Goal: Task Accomplishment & Management: Complete application form

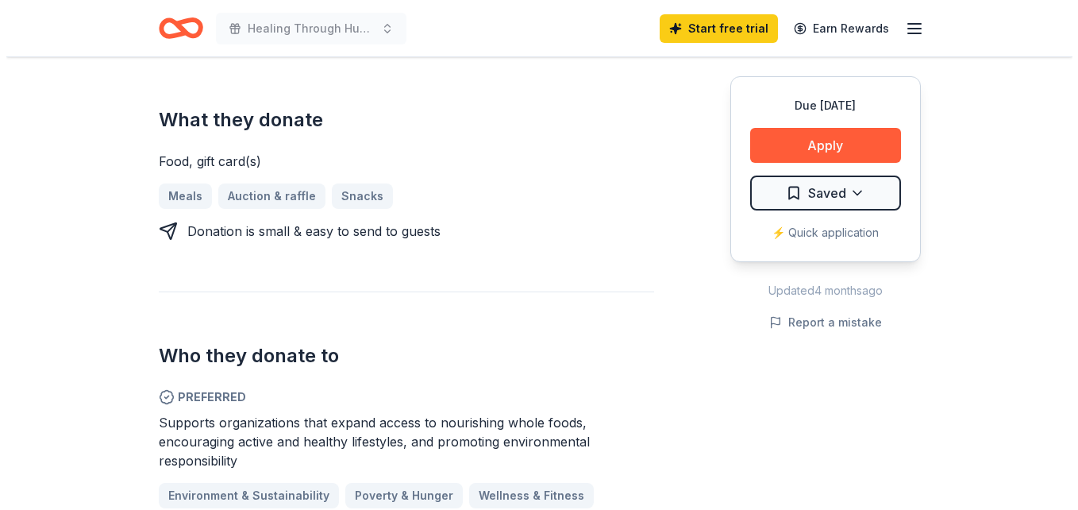
scroll to position [685, 0]
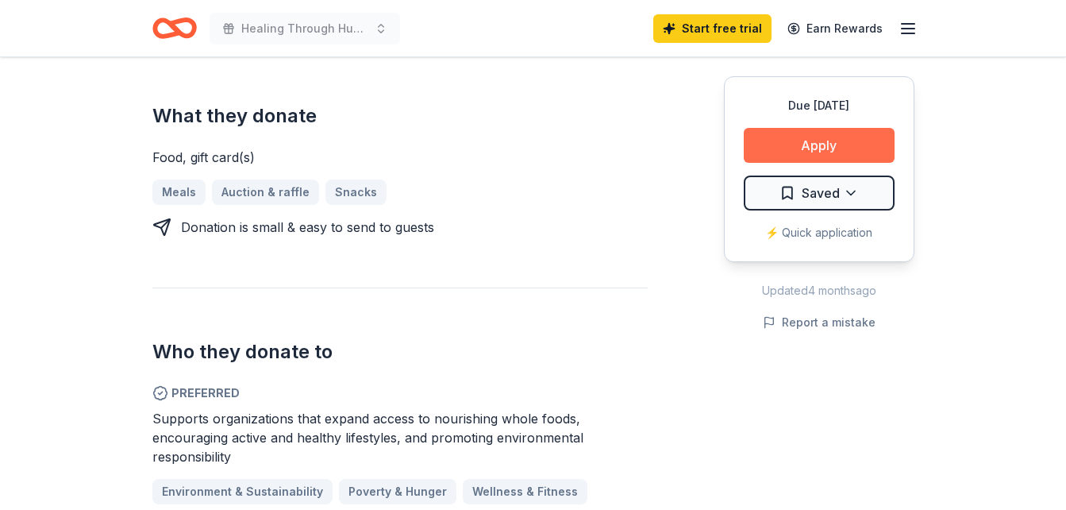
click at [790, 144] on button "Apply" at bounding box center [819, 145] width 151 height 35
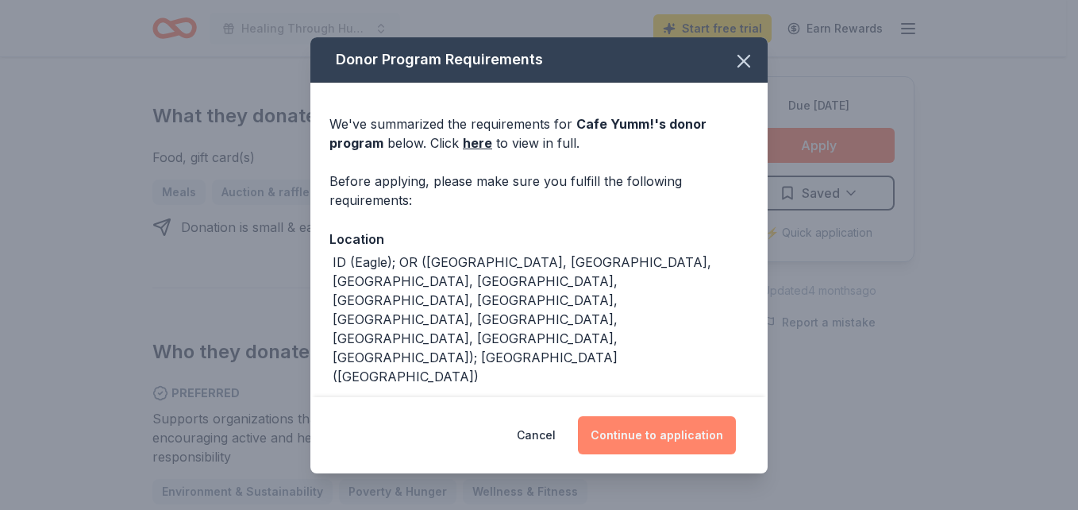
click at [700, 437] on button "Continue to application" at bounding box center [657, 435] width 158 height 38
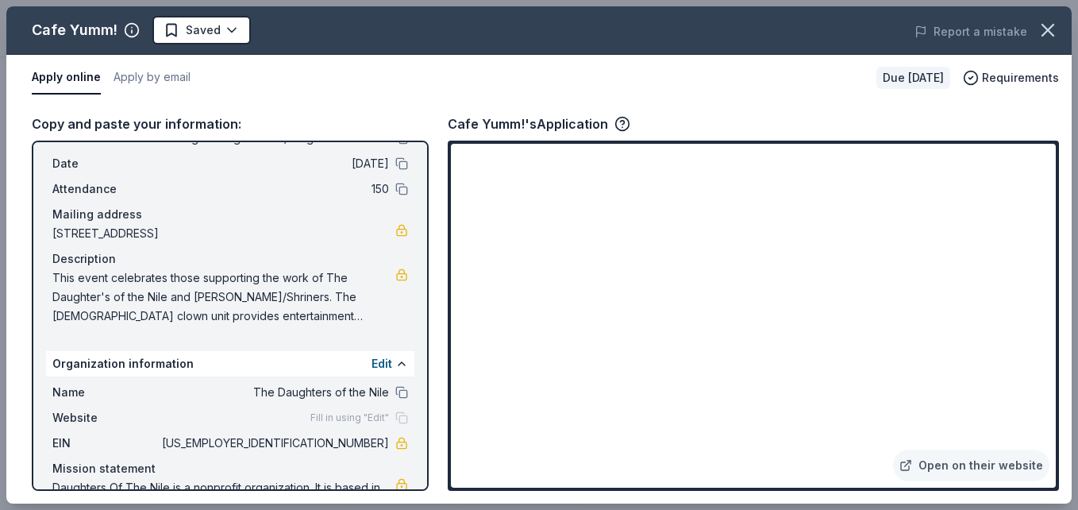
scroll to position [61, 0]
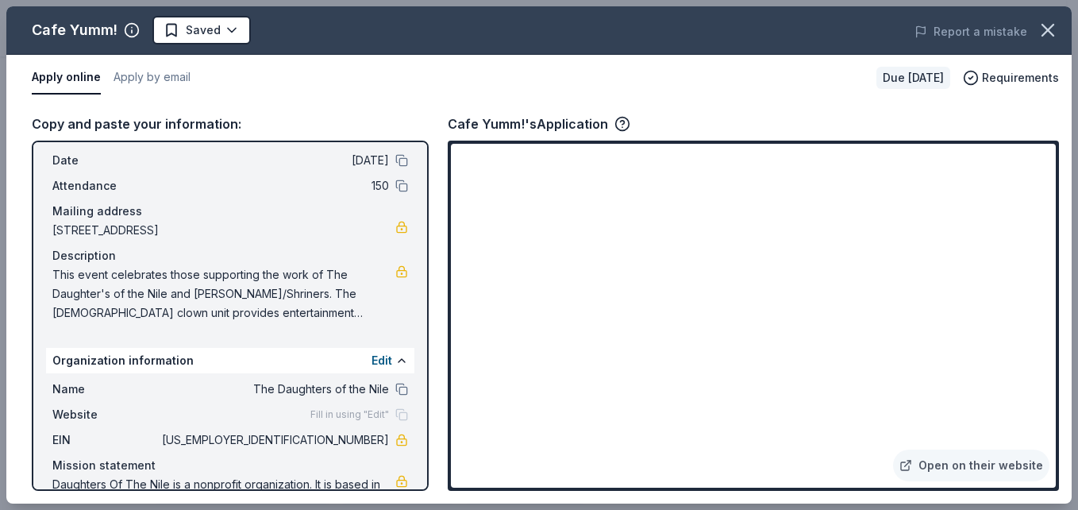
click at [368, 312] on span "This event celebrates those supporting the work of The Daughter's of the Nile a…" at bounding box center [223, 293] width 343 height 57
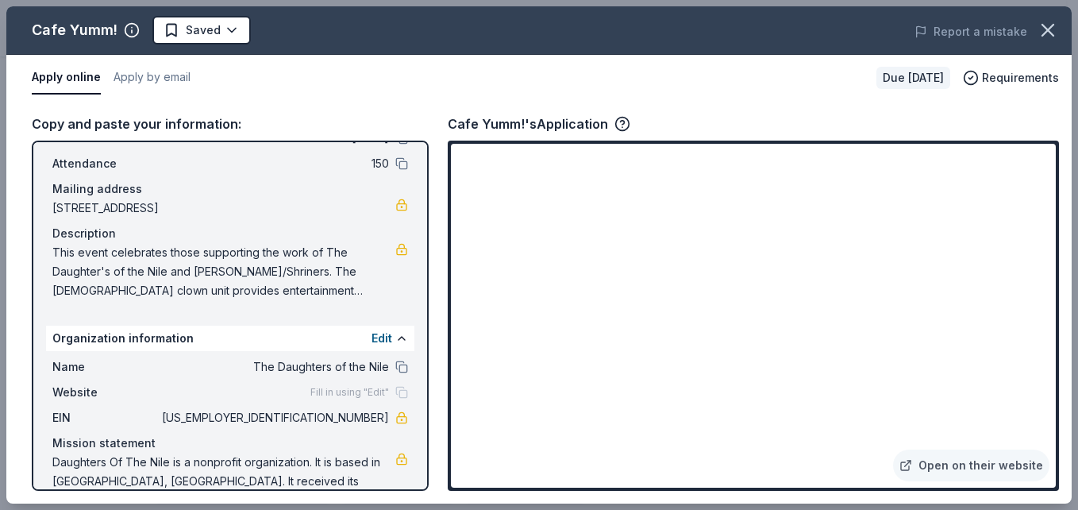
scroll to position [104, 0]
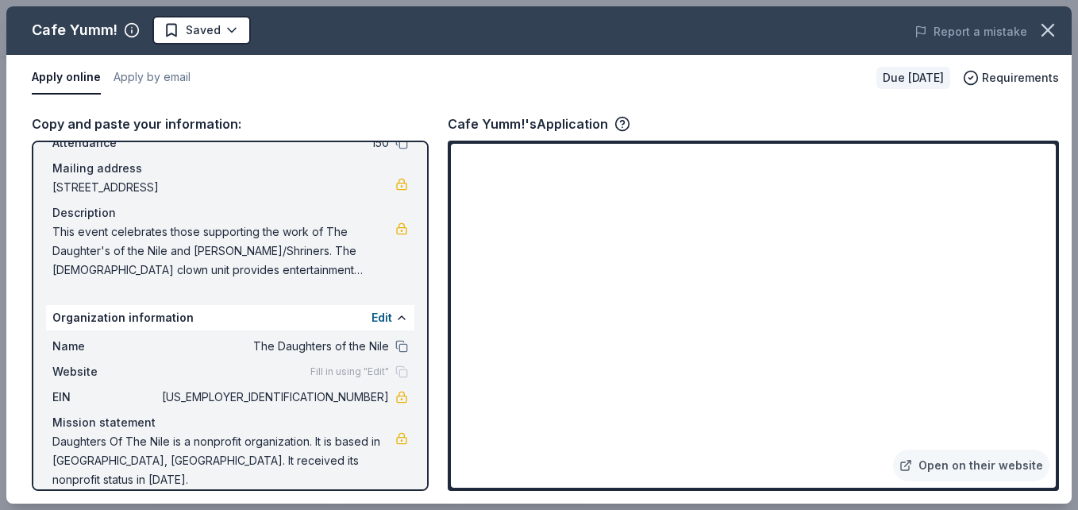
click at [338, 373] on span "Fill in using "Edit"" at bounding box center [349, 371] width 79 height 13
click at [395, 317] on button at bounding box center [401, 317] width 13 height 13
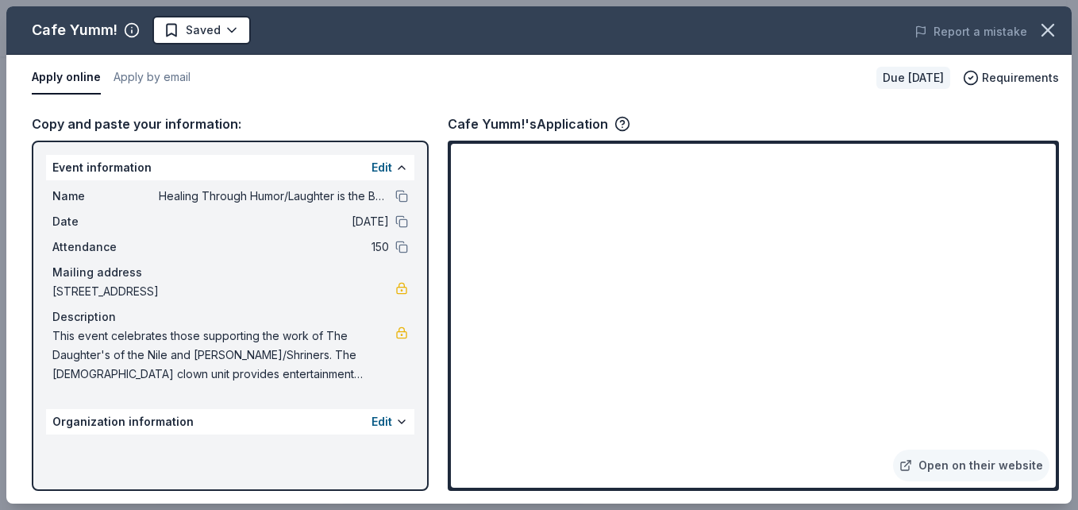
click at [376, 375] on span "This event celebrates those supporting the work of The Daughter's of the Nile a…" at bounding box center [223, 354] width 343 height 57
click at [357, 258] on div "Name Healing Through Humor/Laughter is the Best Medicine Date 11/16/25 Attendan…" at bounding box center [230, 285] width 368 height 210
click at [399, 167] on button at bounding box center [401, 167] width 13 height 13
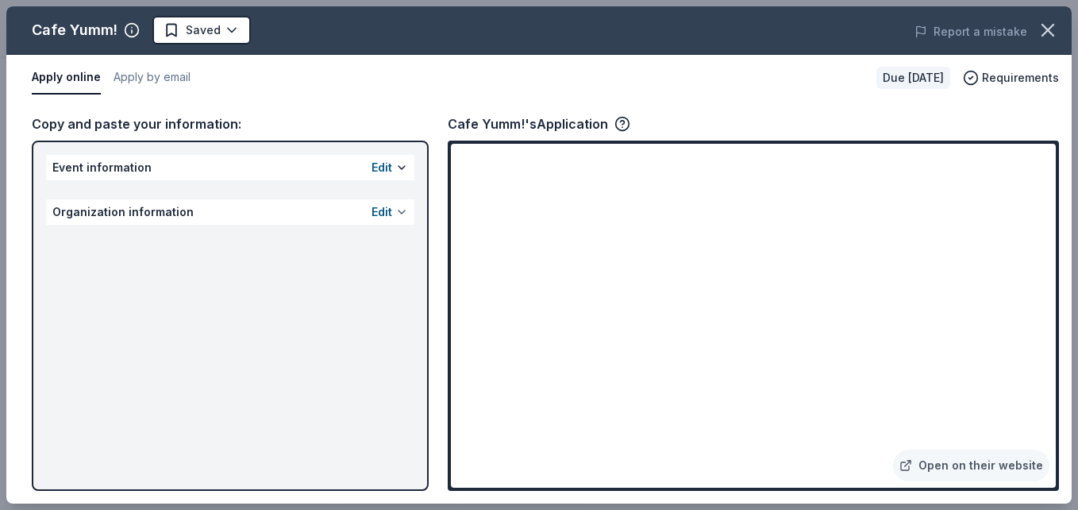
click at [399, 210] on button at bounding box center [401, 212] width 13 height 13
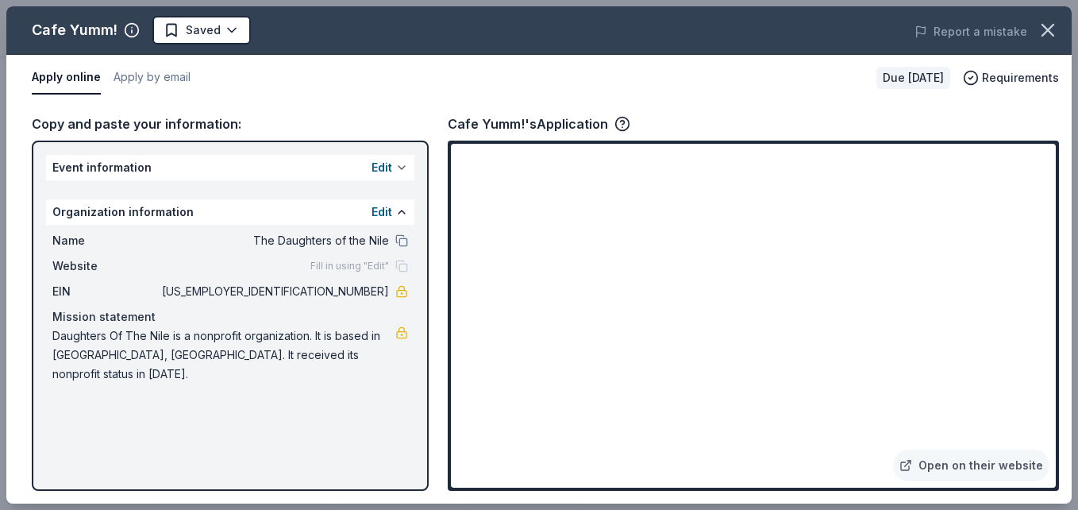
click at [402, 164] on button at bounding box center [401, 167] width 13 height 13
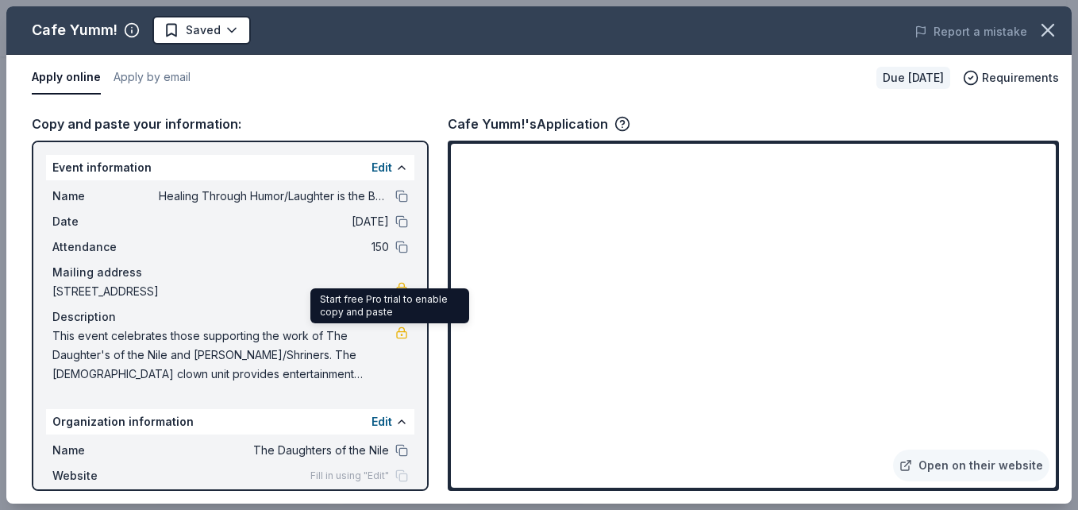
click at [395, 334] on link at bounding box center [401, 332] width 13 height 13
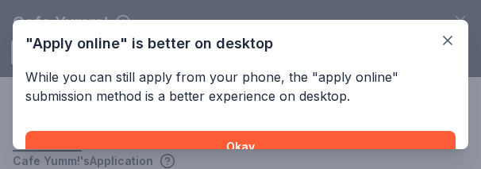
click at [354, 110] on div "While you can still apply from your phone, the "apply online" submission method…" at bounding box center [240, 114] width 430 height 95
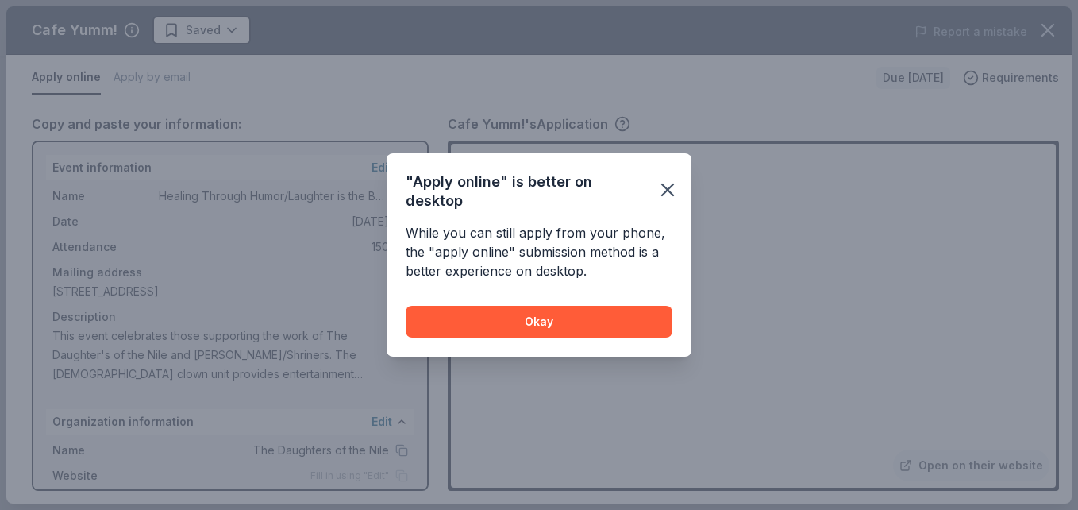
click at [665, 191] on icon "button" at bounding box center [668, 190] width 22 height 22
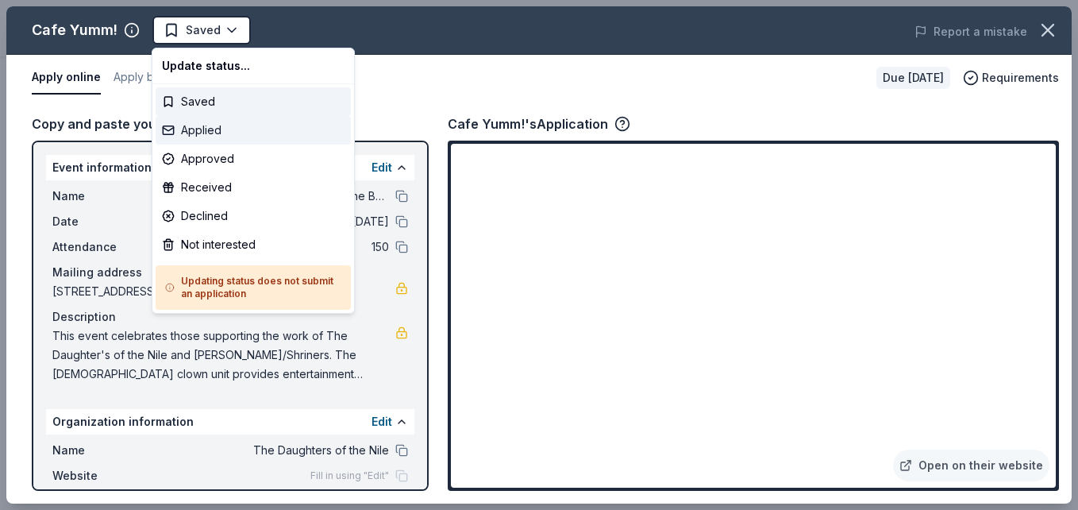
click at [198, 129] on div "Applied" at bounding box center [253, 130] width 195 height 29
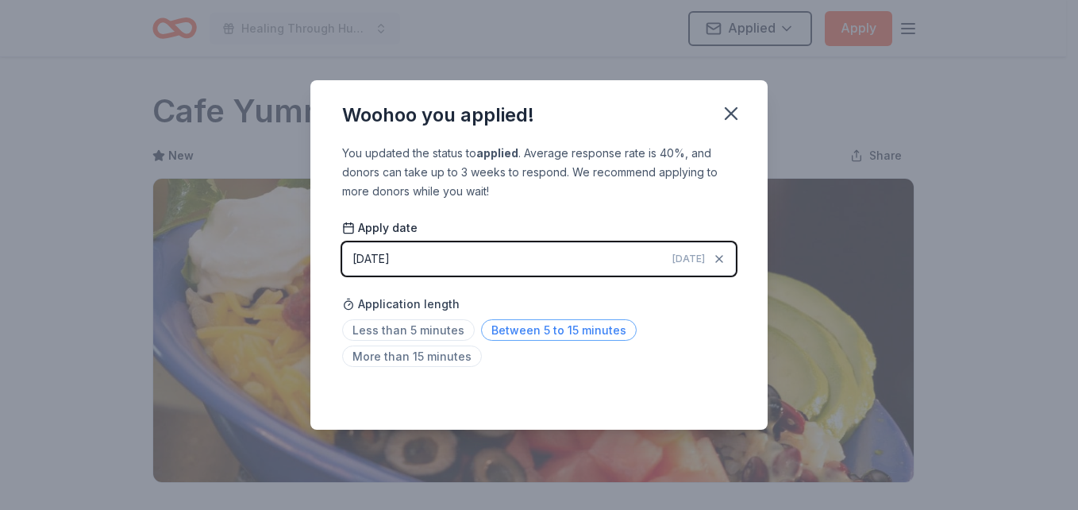
click at [526, 331] on span "Between 5 to 15 minutes" at bounding box center [559, 329] width 156 height 21
click at [730, 113] on icon "button" at bounding box center [731, 113] width 11 height 11
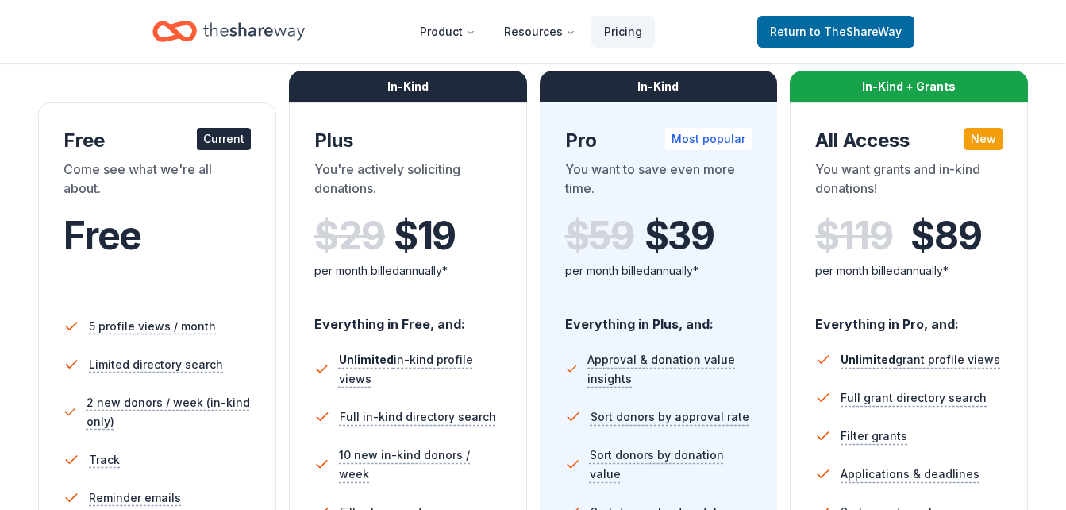
scroll to position [199, 0]
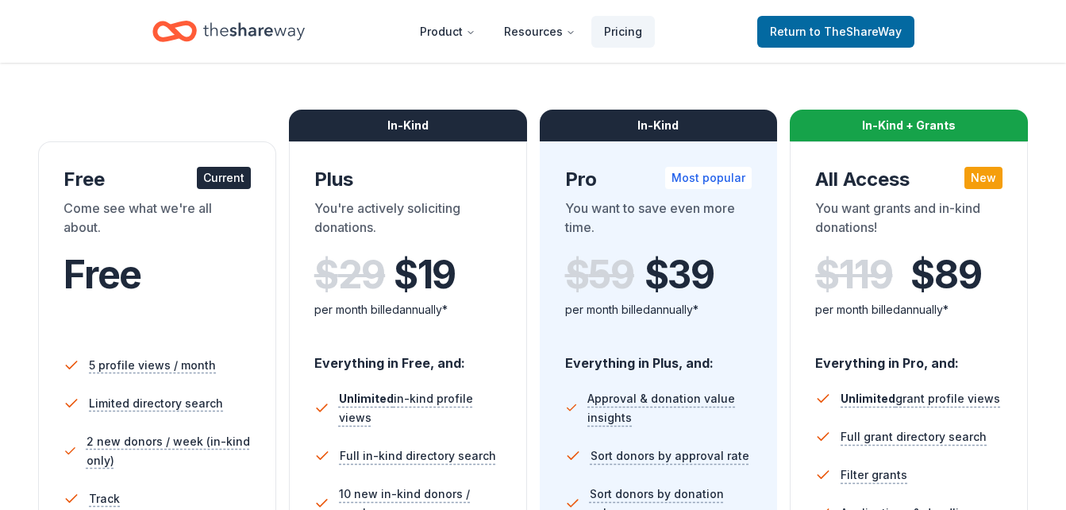
click at [225, 175] on div "Current" at bounding box center [224, 178] width 54 height 22
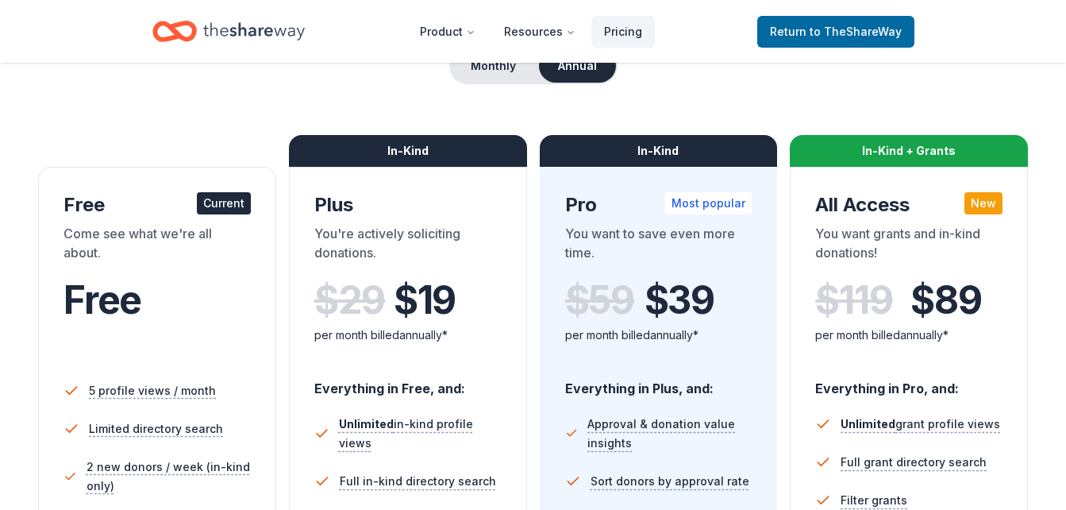
scroll to position [0, 0]
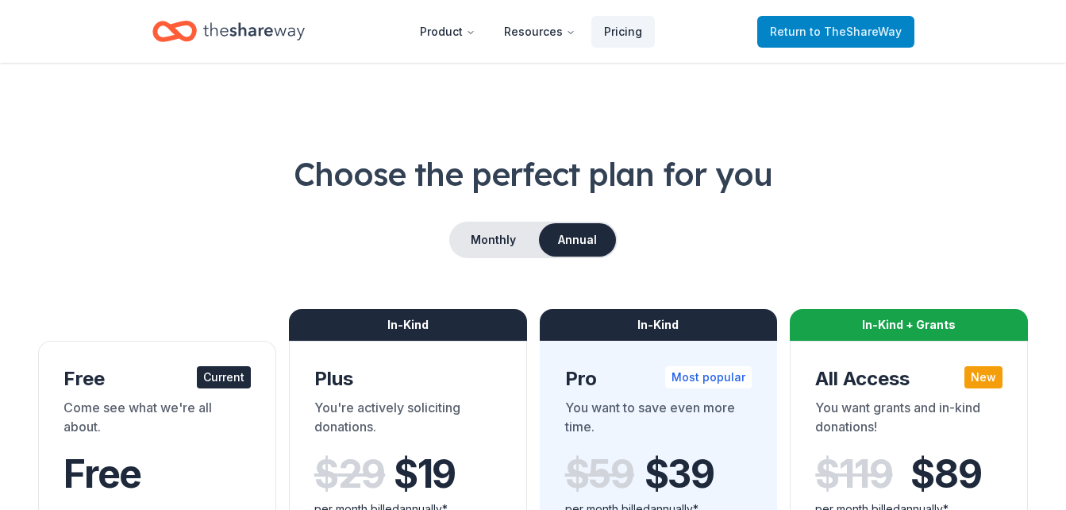
click at [816, 29] on span "to TheShareWay" at bounding box center [856, 31] width 92 height 13
click at [818, 25] on span "to TheShareWay" at bounding box center [856, 31] width 92 height 13
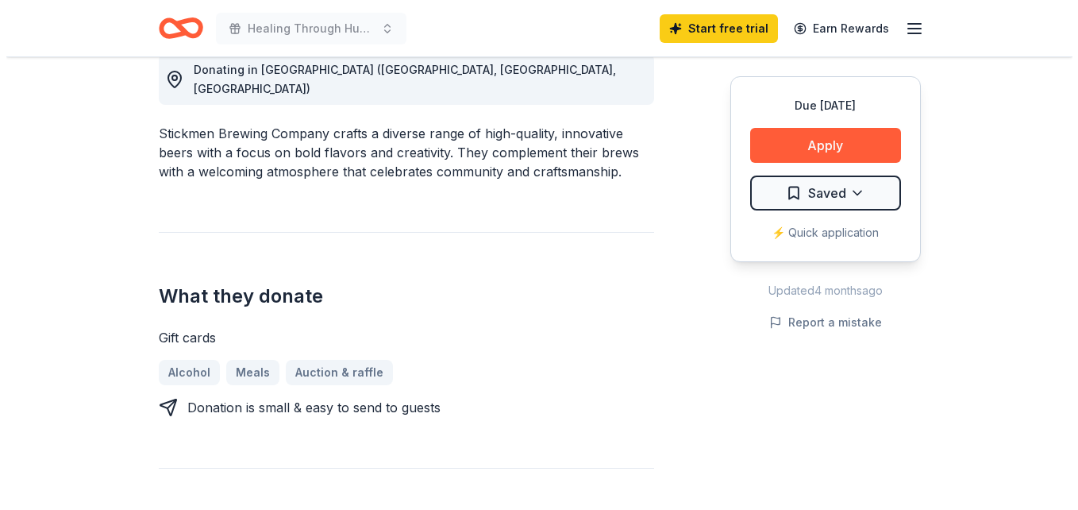
scroll to position [502, 0]
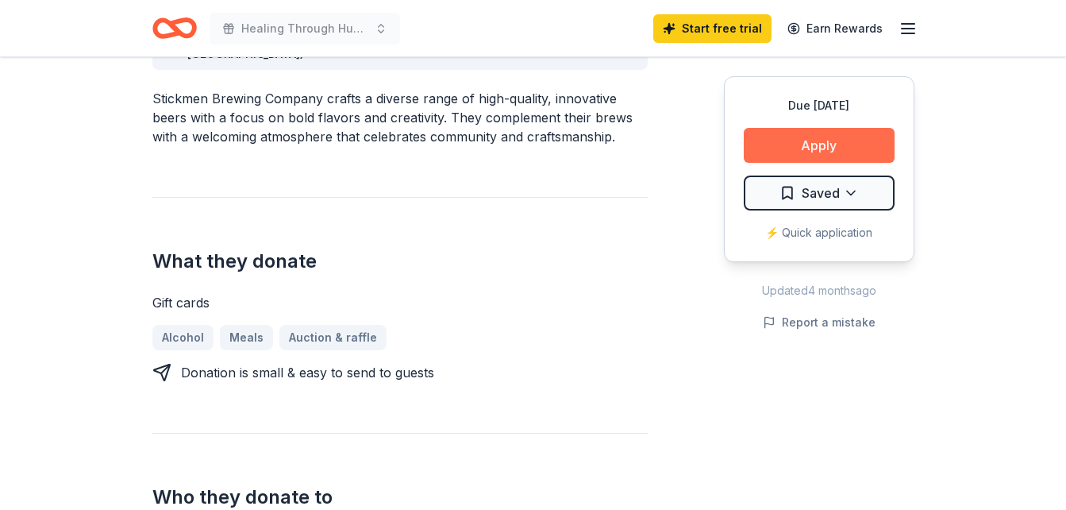
click at [750, 143] on button "Apply" at bounding box center [819, 145] width 151 height 35
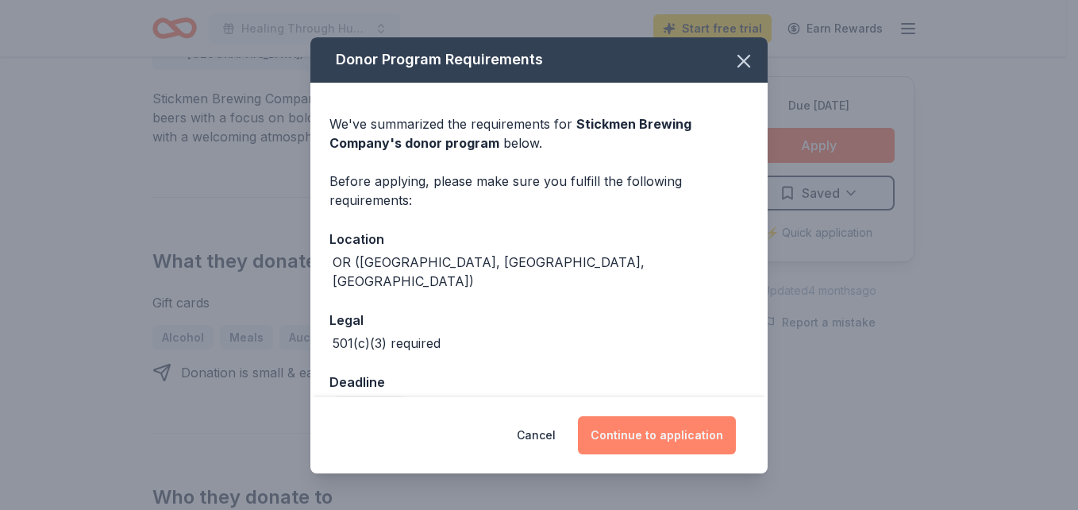
click at [675, 436] on button "Continue to application" at bounding box center [657, 435] width 158 height 38
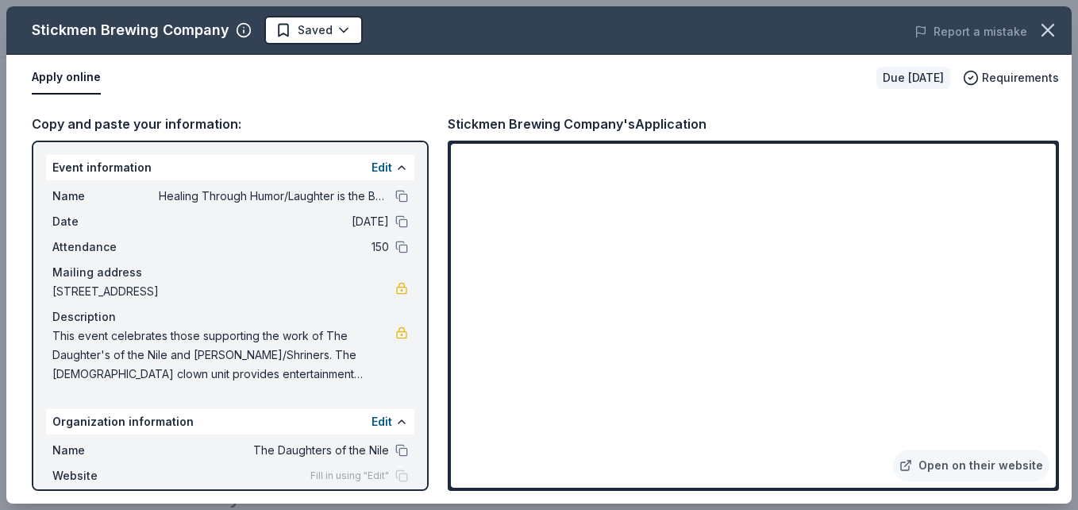
click at [53, 161] on div "Event information Edit" at bounding box center [230, 167] width 368 height 25
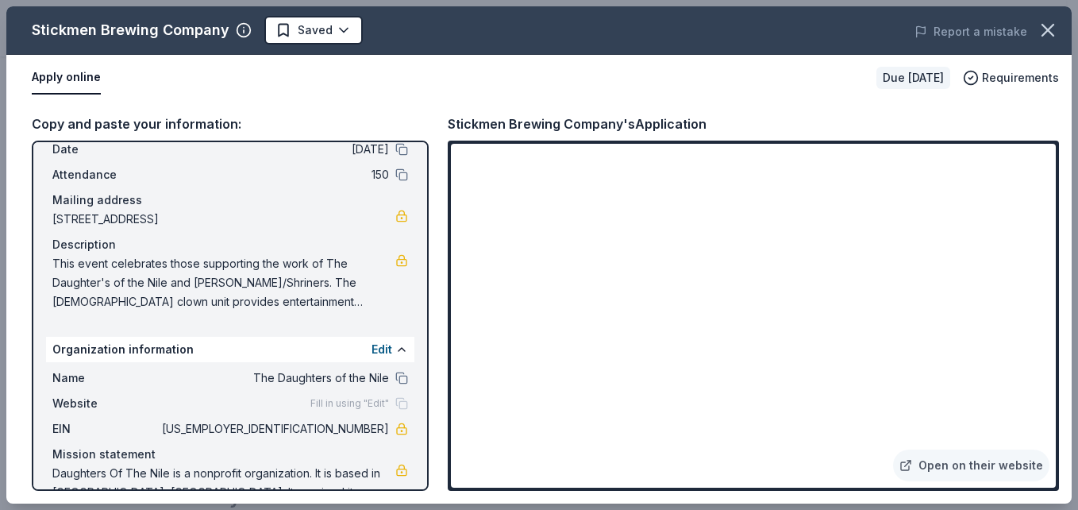
scroll to position [0, 0]
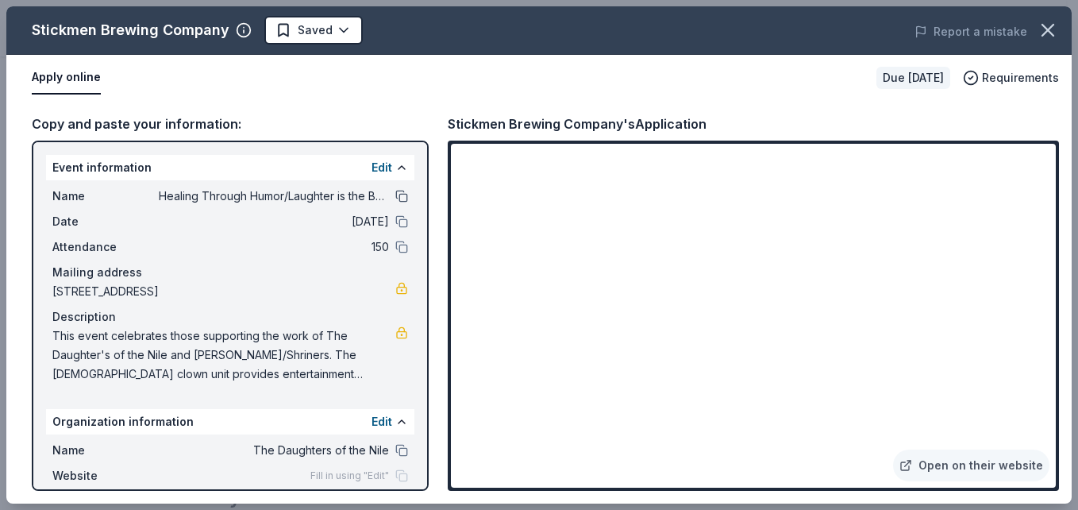
click at [395, 195] on button at bounding box center [401, 196] width 13 height 13
click at [395, 221] on button at bounding box center [401, 221] width 13 height 13
click at [395, 333] on link at bounding box center [401, 332] width 13 height 13
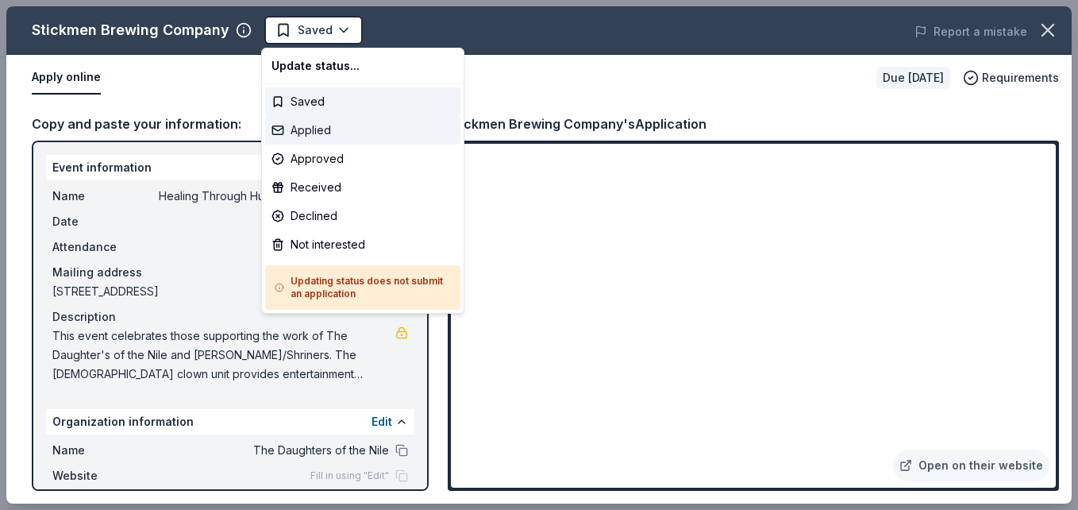
click at [302, 129] on div "Applied" at bounding box center [362, 130] width 195 height 29
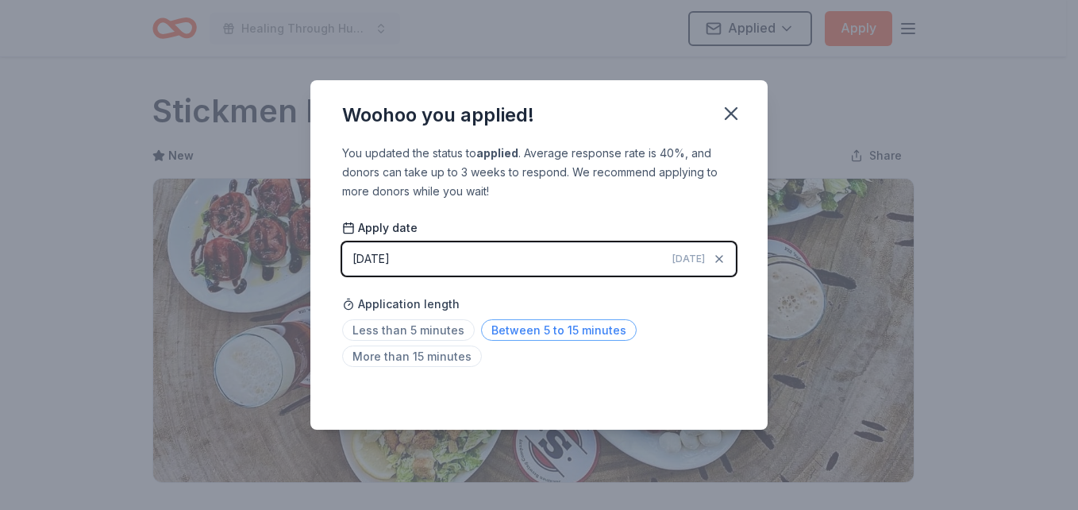
click at [522, 325] on span "Between 5 to 15 minutes" at bounding box center [559, 329] width 156 height 21
click at [737, 113] on icon "button" at bounding box center [731, 113] width 22 height 22
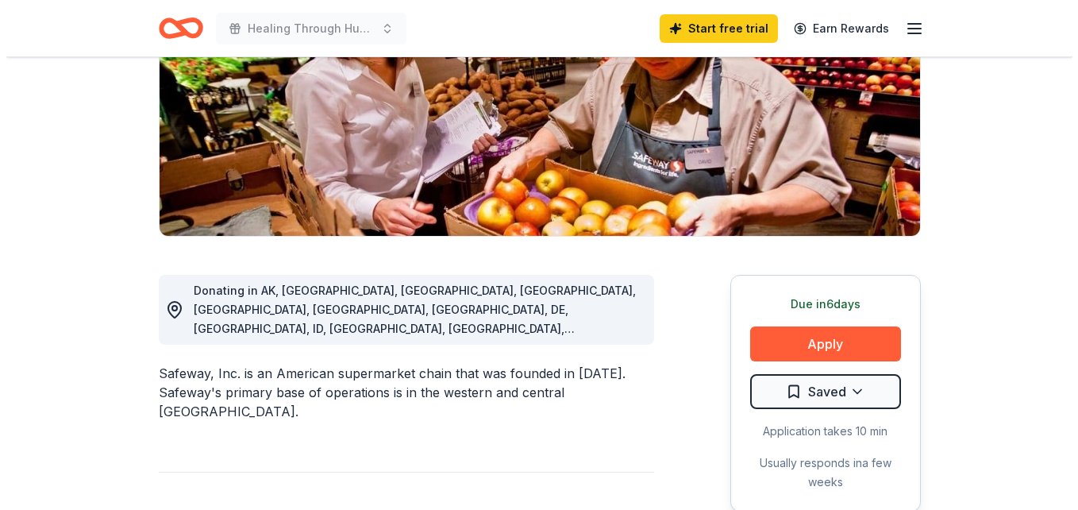
scroll to position [250, 0]
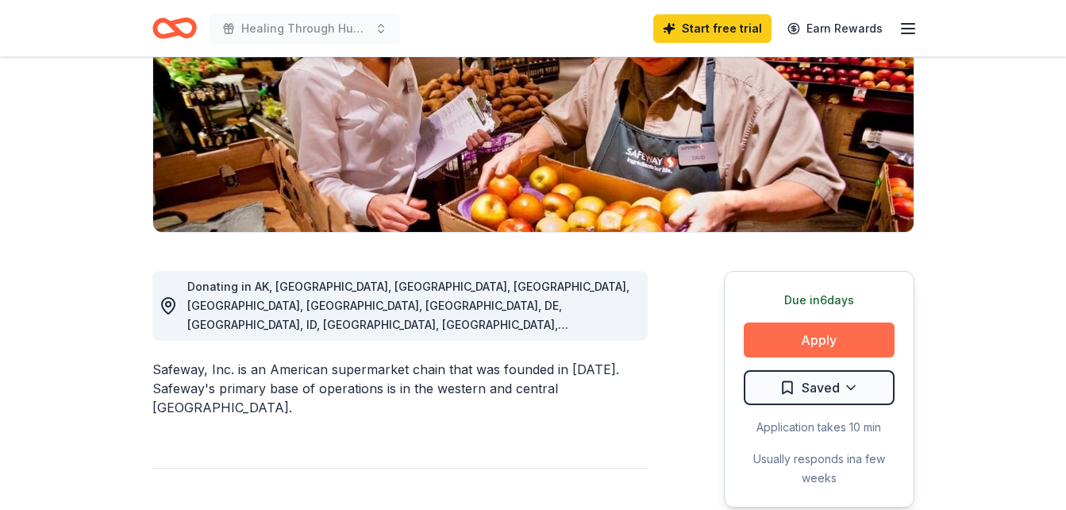
click at [779, 343] on button "Apply" at bounding box center [819, 339] width 151 height 35
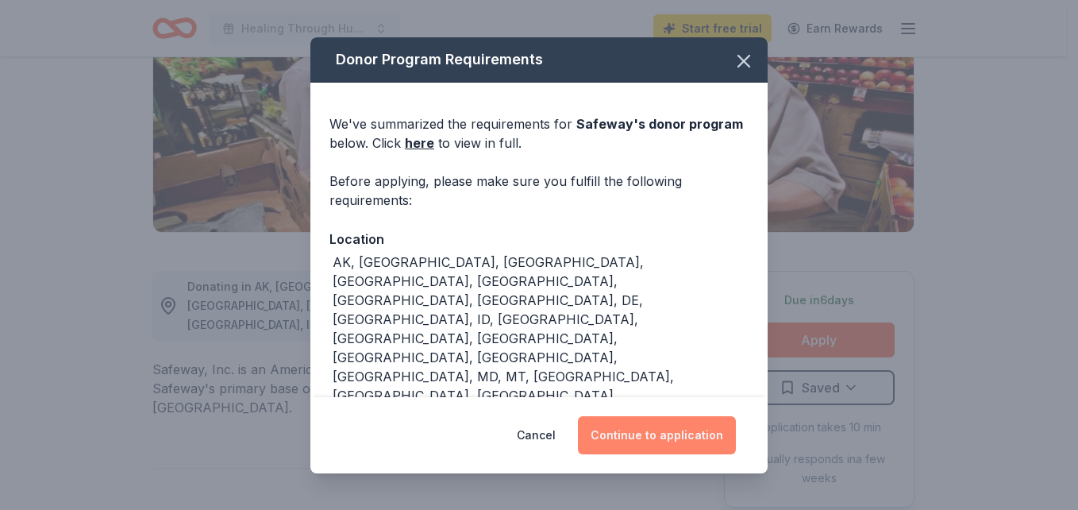
click at [616, 432] on button "Continue to application" at bounding box center [657, 435] width 158 height 38
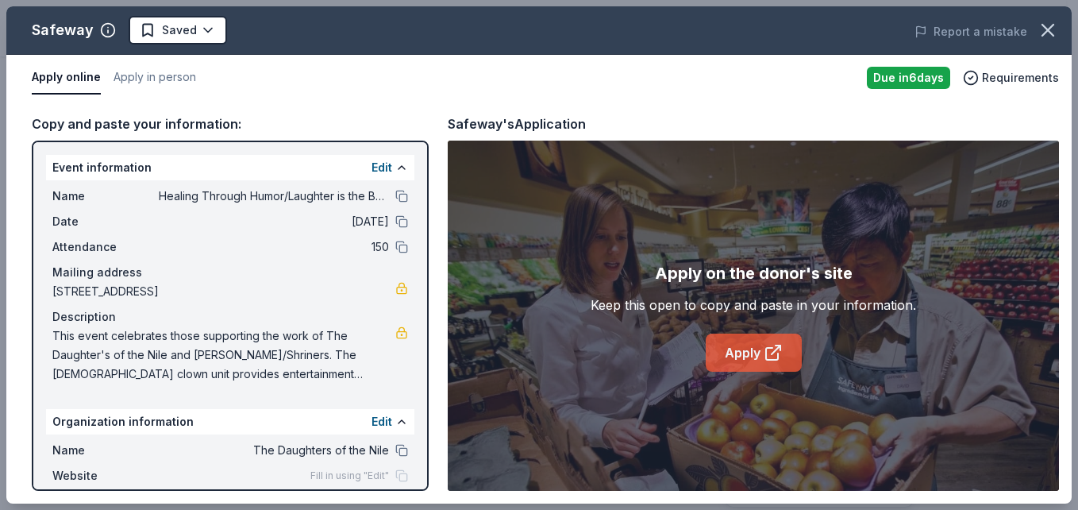
click at [777, 350] on icon at bounding box center [773, 352] width 19 height 19
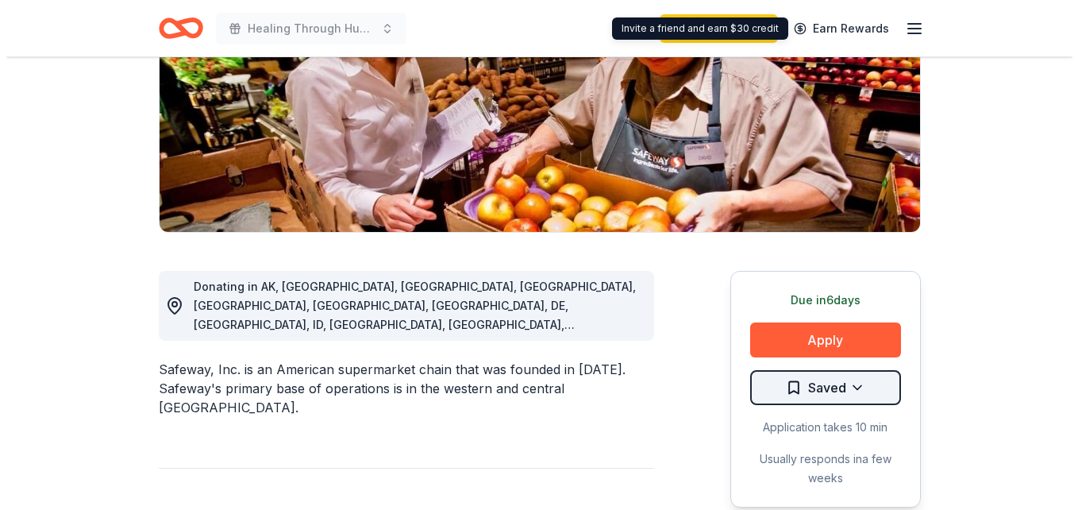
scroll to position [250, 0]
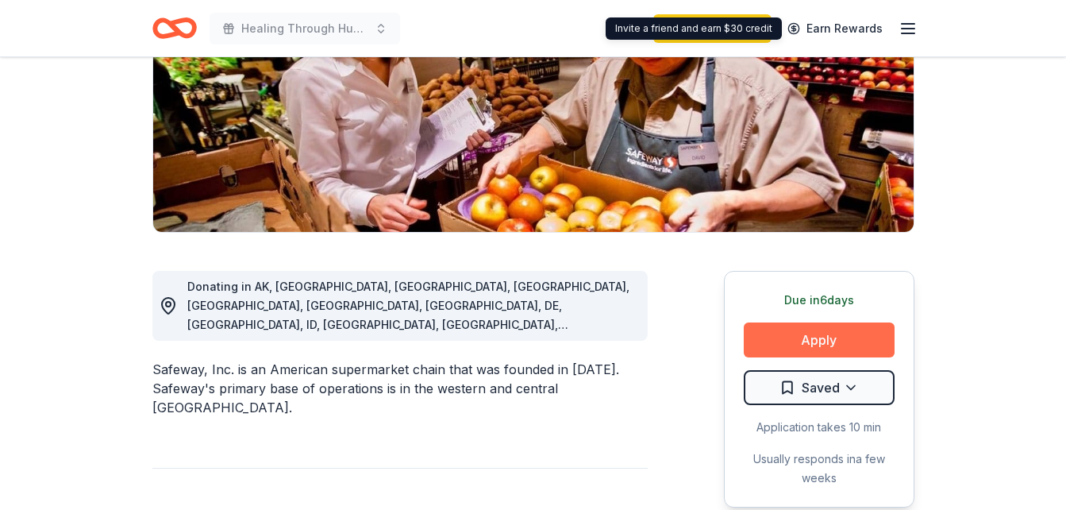
click at [802, 332] on button "Apply" at bounding box center [819, 339] width 151 height 35
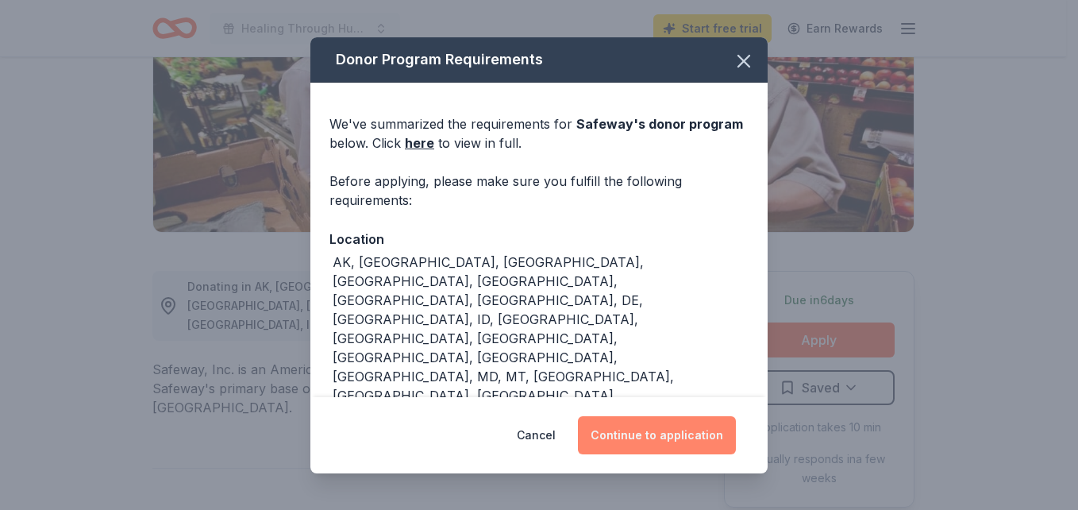
click at [669, 437] on button "Continue to application" at bounding box center [657, 435] width 158 height 38
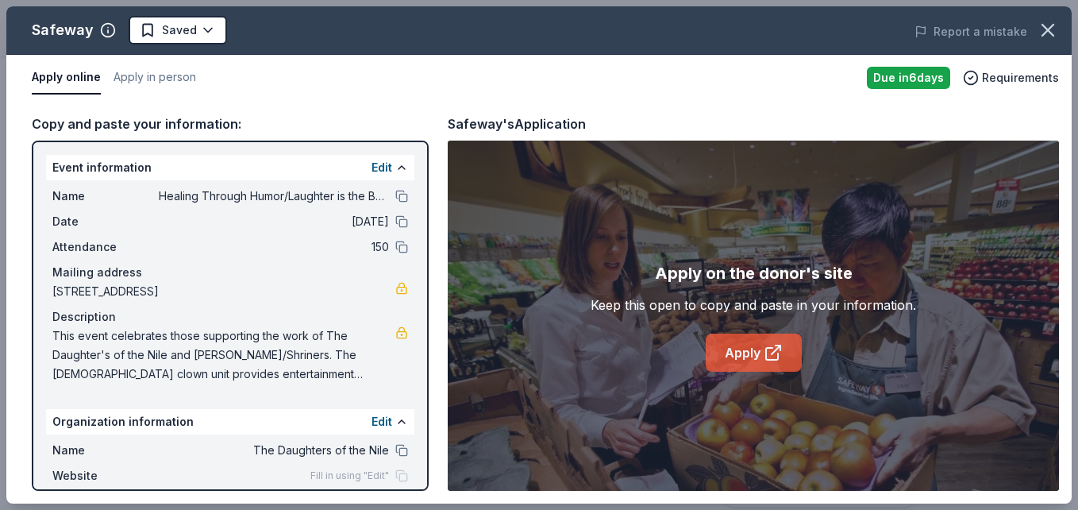
click at [757, 357] on link "Apply" at bounding box center [754, 352] width 96 height 38
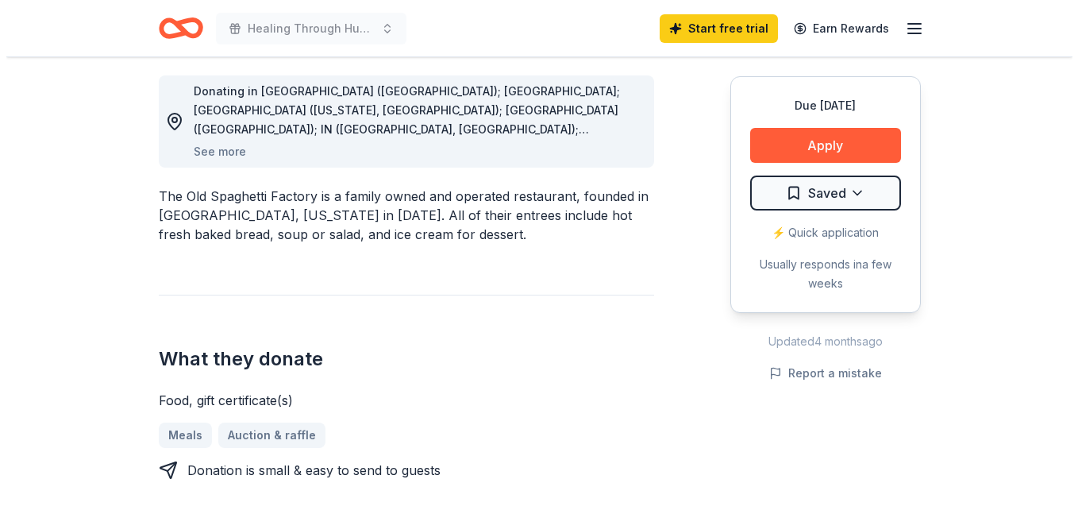
scroll to position [579, 0]
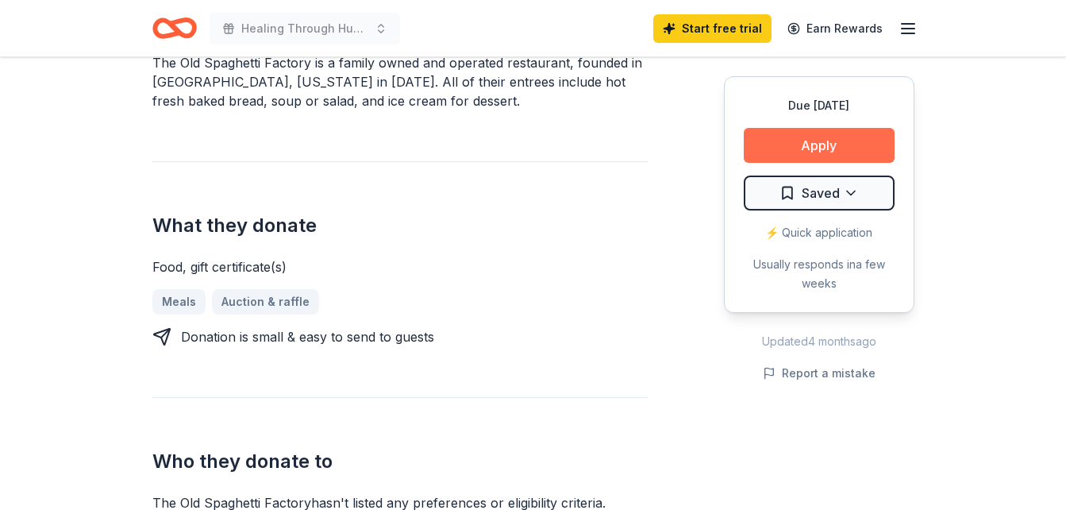
click at [842, 148] on button "Apply" at bounding box center [819, 145] width 151 height 35
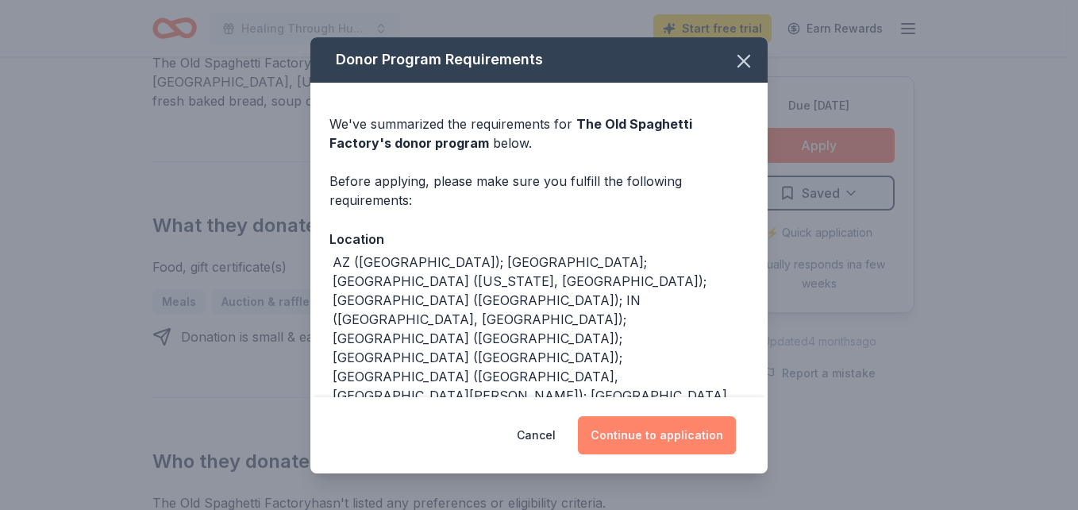
click at [661, 443] on button "Continue to application" at bounding box center [657, 435] width 158 height 38
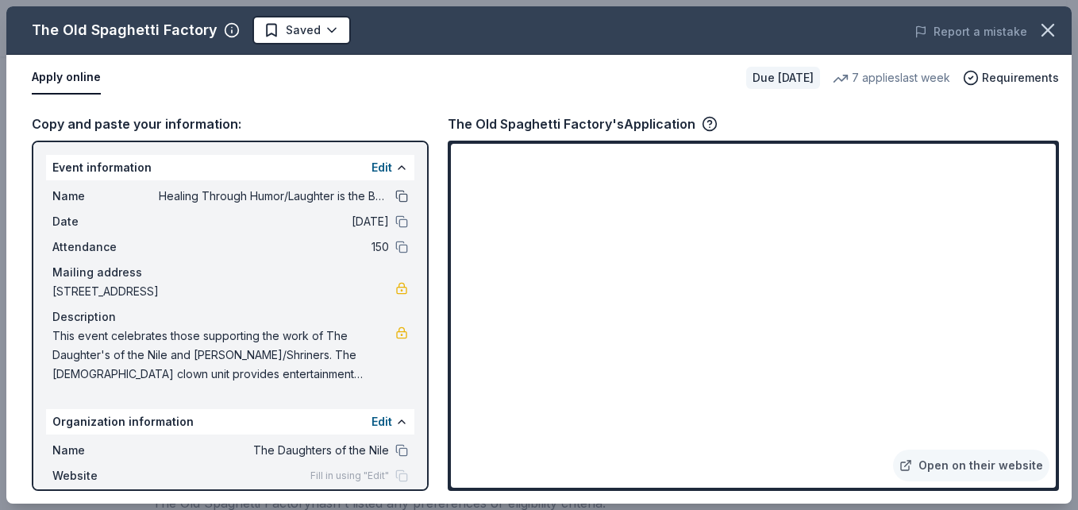
click at [395, 194] on button at bounding box center [401, 196] width 13 height 13
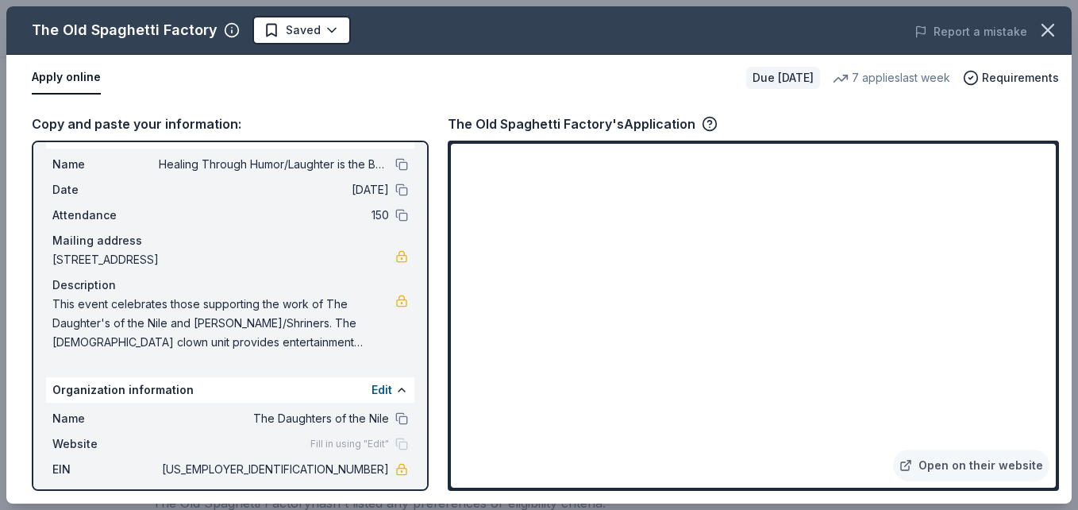
scroll to position [64, 0]
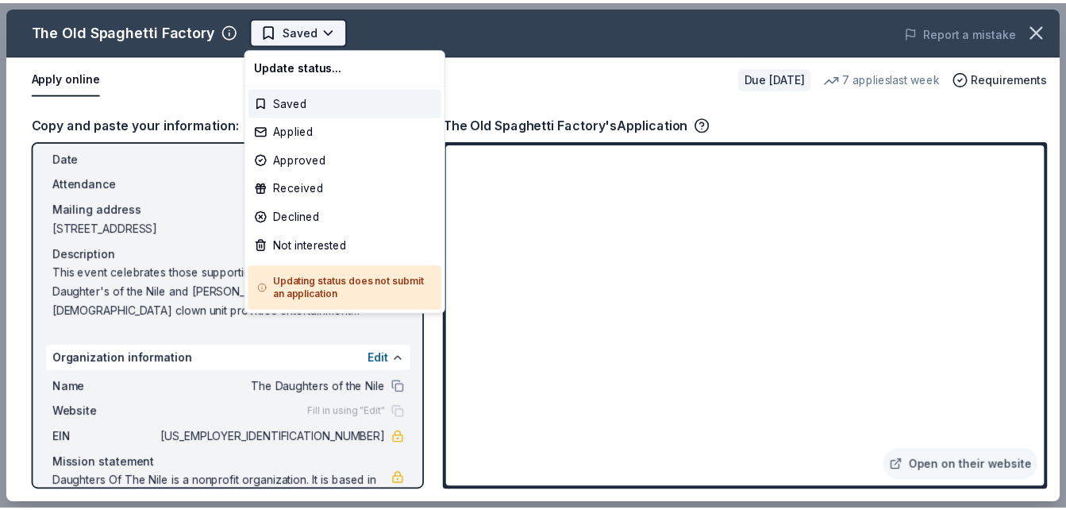
scroll to position [0, 0]
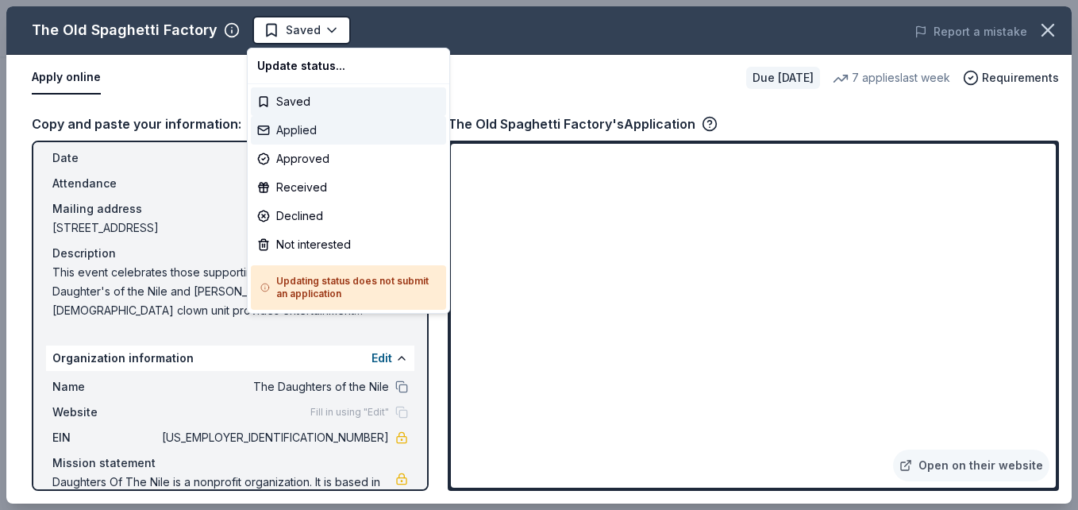
click at [300, 128] on div "Applied" at bounding box center [348, 130] width 195 height 29
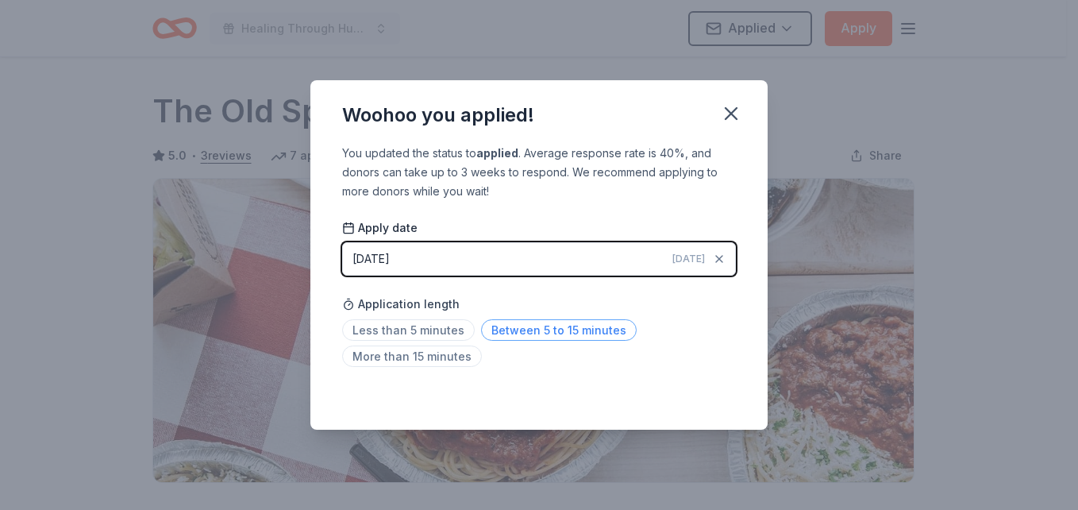
click at [567, 329] on span "Between 5 to 15 minutes" at bounding box center [559, 329] width 156 height 21
click at [729, 113] on icon "button" at bounding box center [731, 113] width 22 height 22
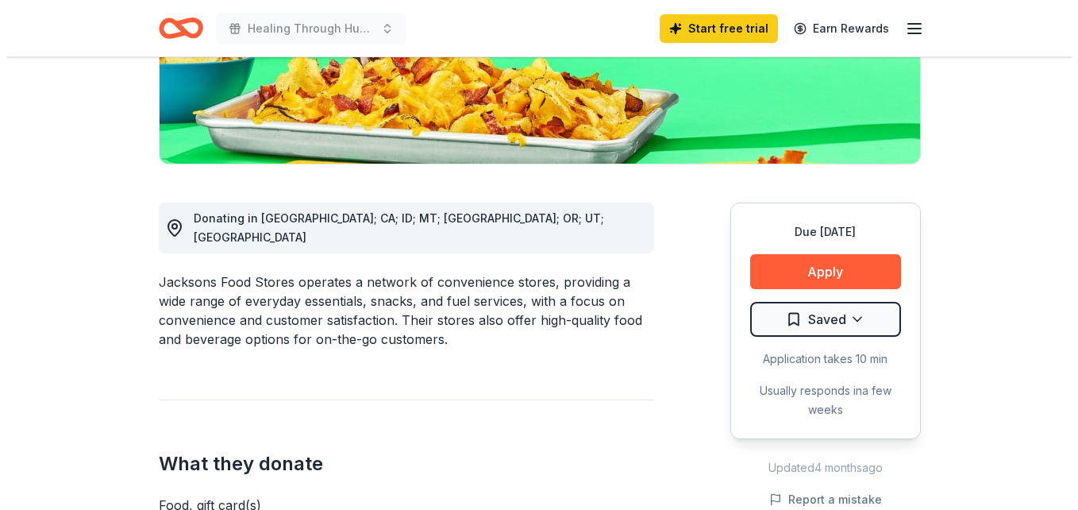
scroll to position [322, 0]
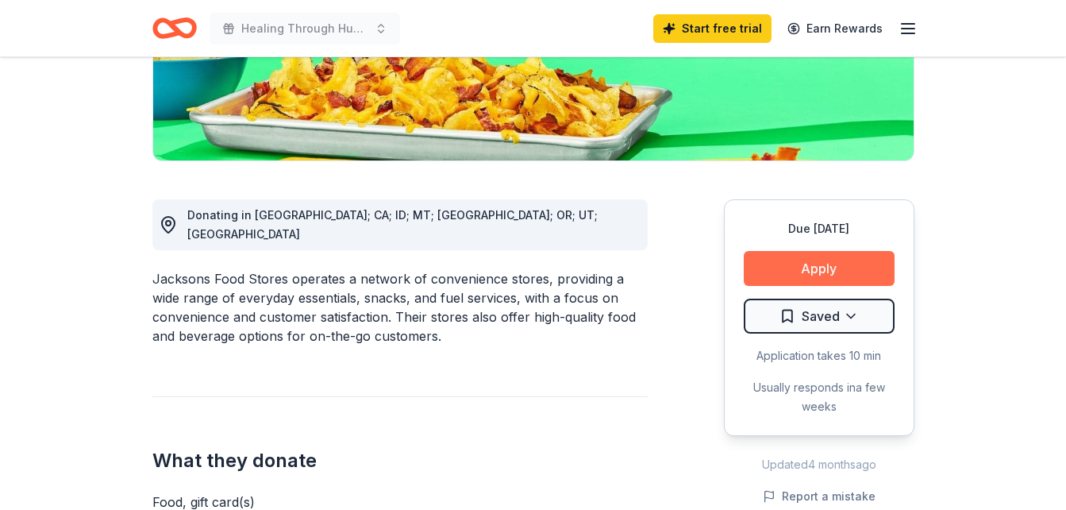
click at [857, 265] on button "Apply" at bounding box center [819, 268] width 151 height 35
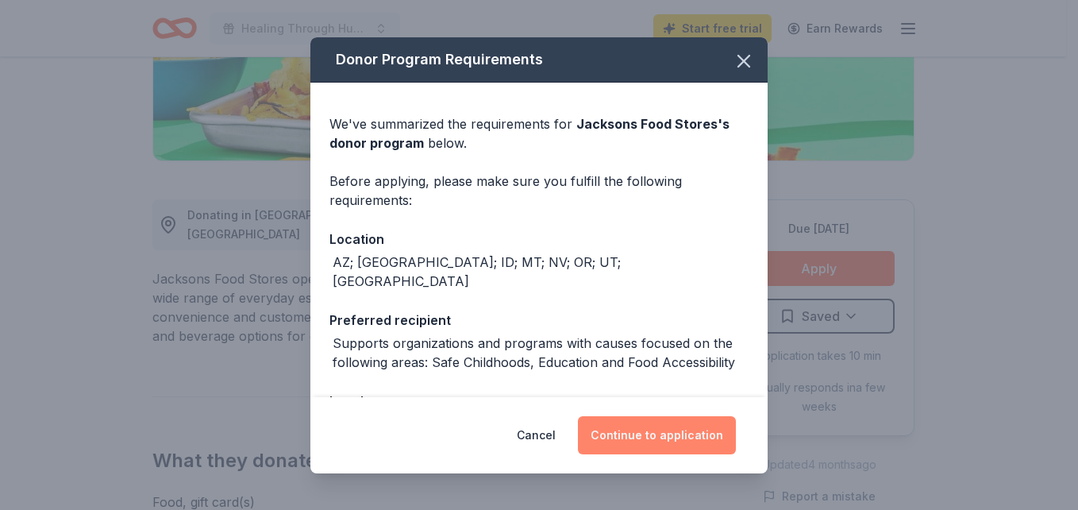
click at [684, 444] on button "Continue to application" at bounding box center [657, 435] width 158 height 38
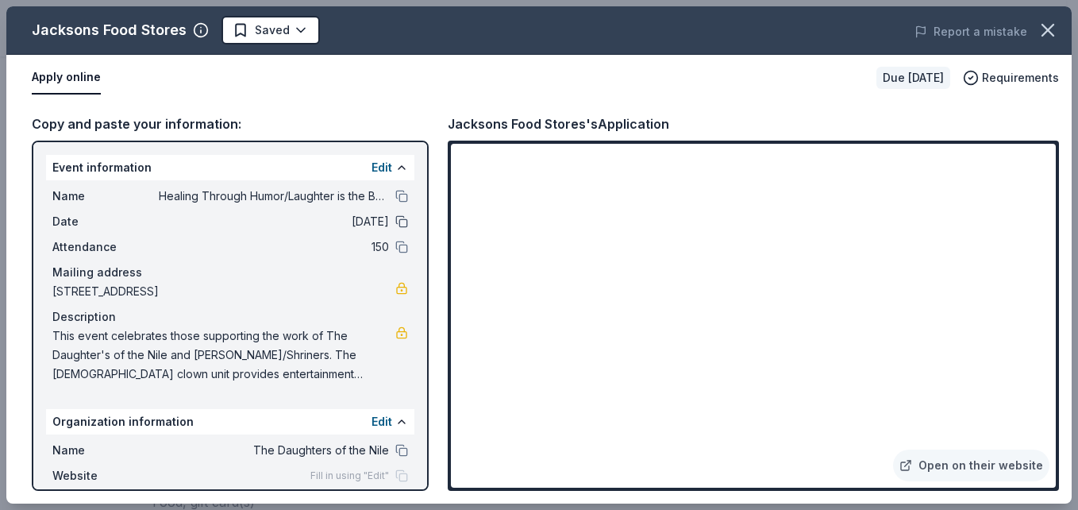
click at [395, 225] on button at bounding box center [401, 221] width 13 height 13
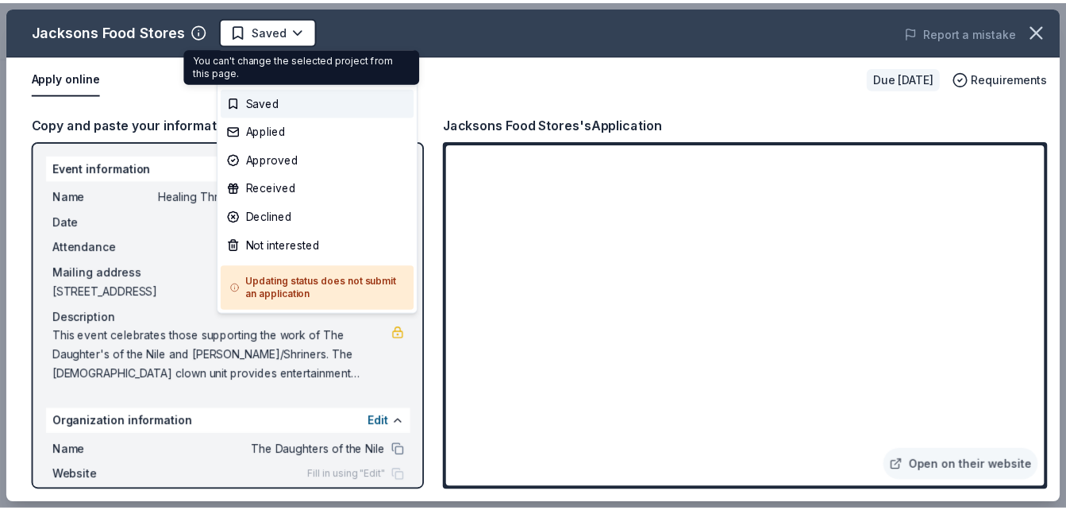
scroll to position [0, 0]
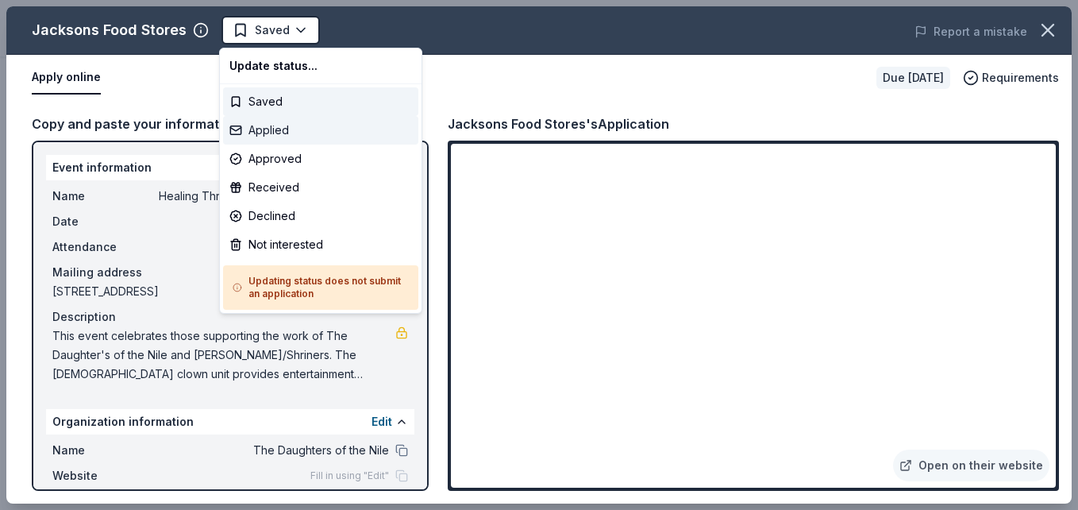
click at [260, 129] on div "Applied" at bounding box center [320, 130] width 195 height 29
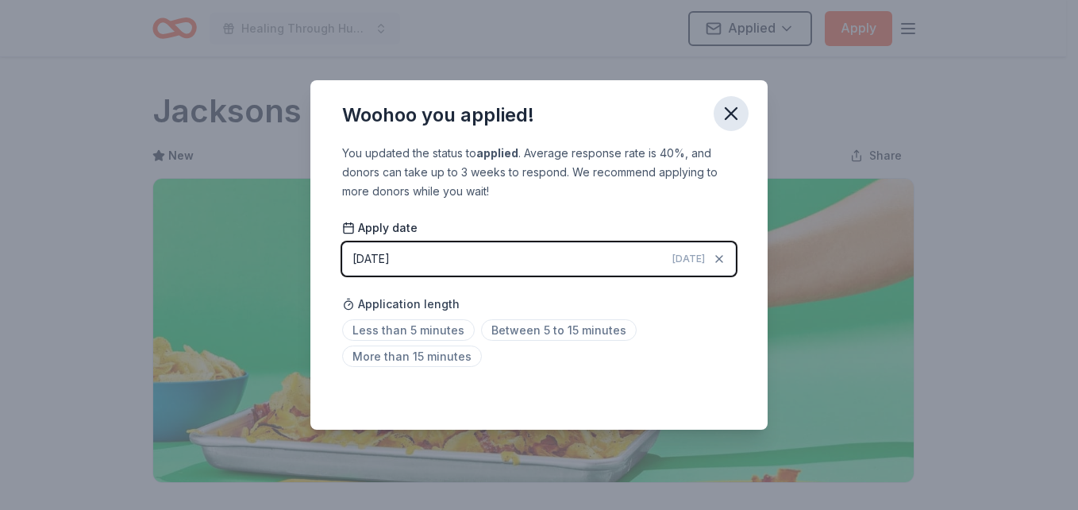
click at [729, 115] on icon "button" at bounding box center [731, 113] width 11 height 11
